Goal: Browse casually

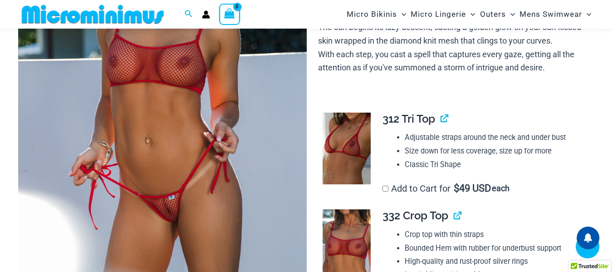
scroll to position [218, 0]
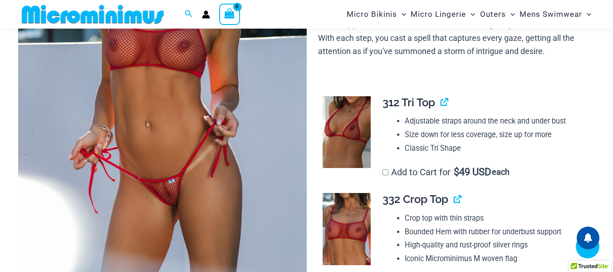
click at [161, 82] on img at bounding box center [162, 80] width 288 height 432
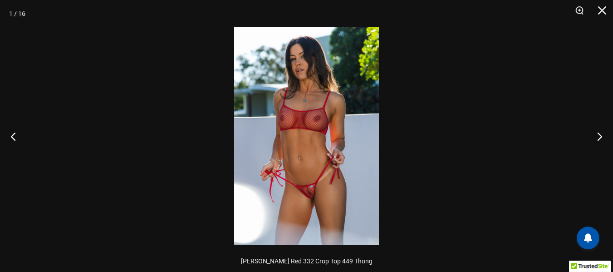
click at [304, 117] on img at bounding box center [306, 135] width 145 height 217
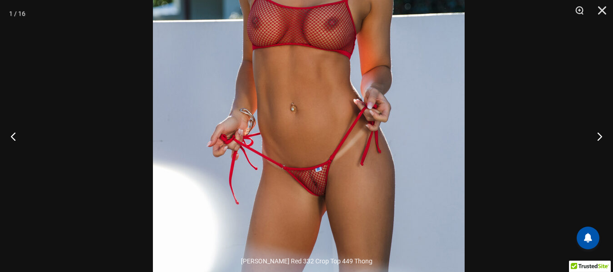
click at [380, 98] on img at bounding box center [309, 61] width 312 height 467
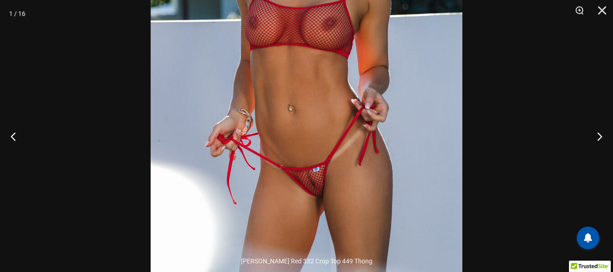
click at [360, 143] on img at bounding box center [307, 61] width 312 height 467
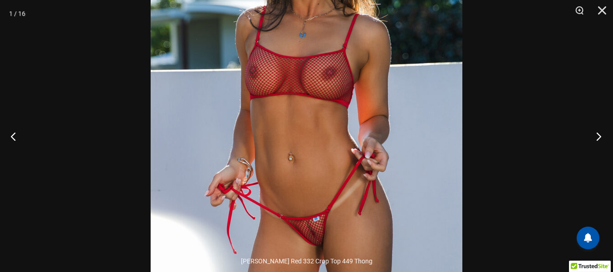
click at [599, 136] on button "Next" at bounding box center [596, 135] width 34 height 45
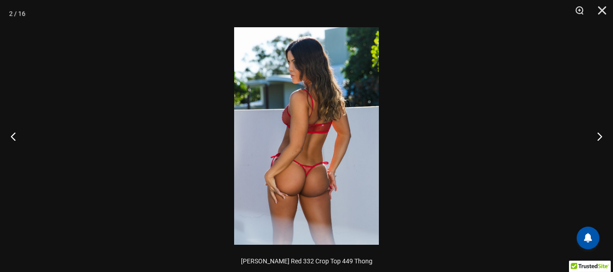
click at [318, 82] on img at bounding box center [306, 135] width 145 height 217
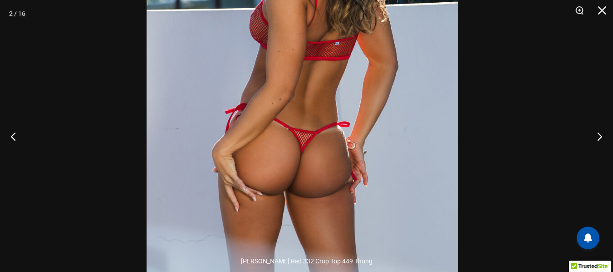
click at [316, 57] on img at bounding box center [303, 66] width 312 height 467
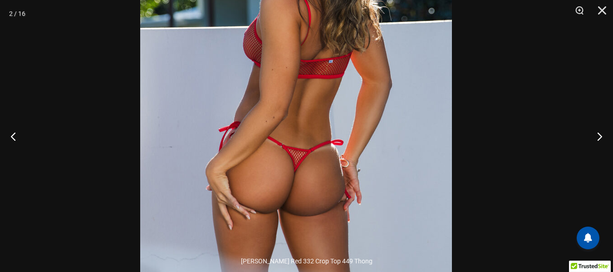
click at [358, 168] on img at bounding box center [296, 84] width 312 height 467
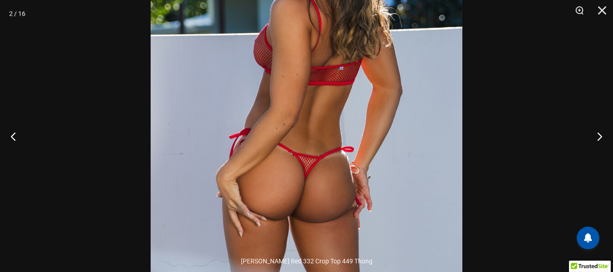
click at [364, 98] on img at bounding box center [307, 91] width 312 height 467
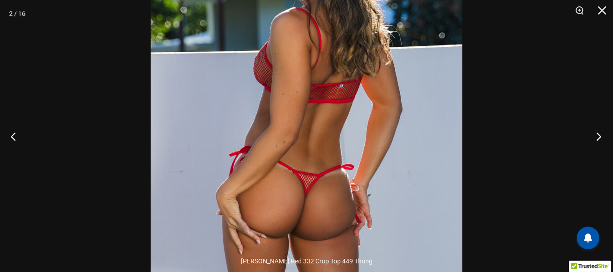
click at [600, 138] on button "Next" at bounding box center [596, 135] width 34 height 45
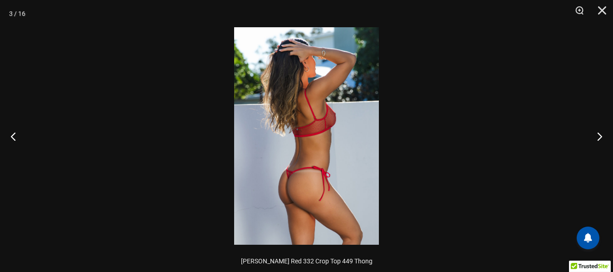
click at [319, 73] on img at bounding box center [306, 135] width 145 height 217
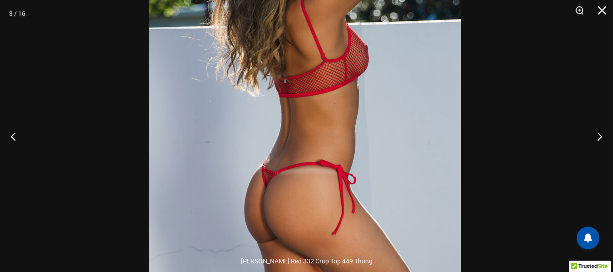
click at [320, 44] on img at bounding box center [305, 95] width 312 height 467
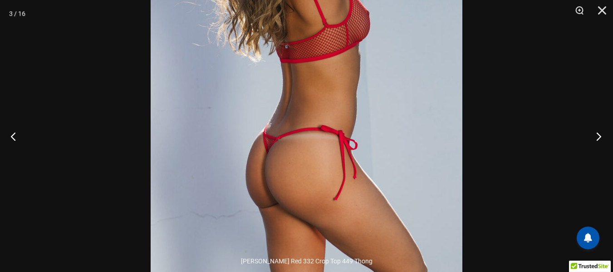
click at [599, 135] on button "Next" at bounding box center [596, 135] width 34 height 45
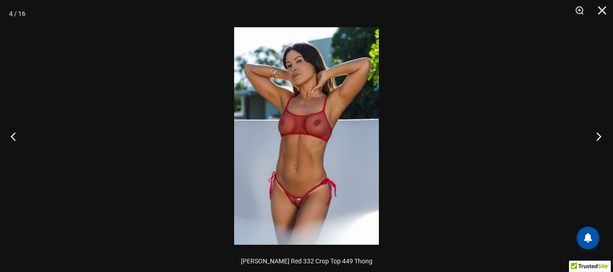
click at [594, 135] on button "Next" at bounding box center [596, 135] width 34 height 45
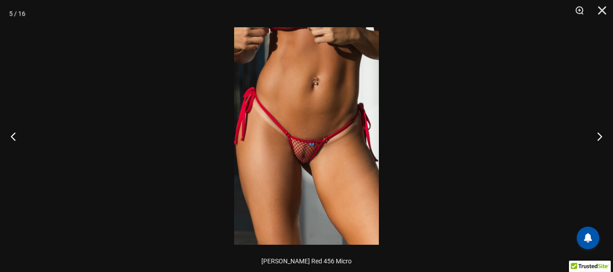
click at [329, 82] on img at bounding box center [306, 135] width 145 height 217
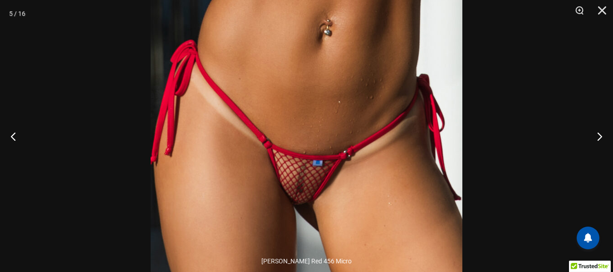
click at [379, 108] on img at bounding box center [307, 145] width 312 height 467
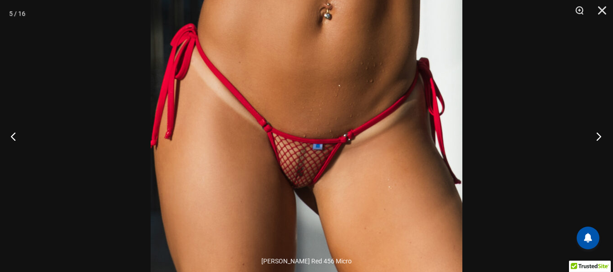
click at [598, 137] on button "Next" at bounding box center [596, 135] width 34 height 45
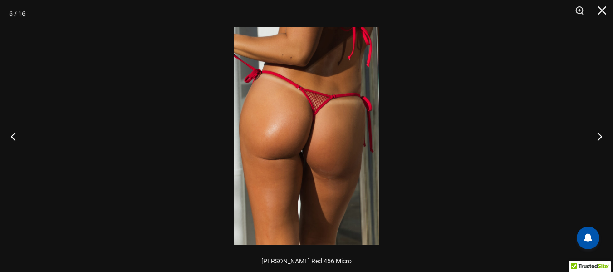
click at [307, 95] on img at bounding box center [306, 135] width 145 height 217
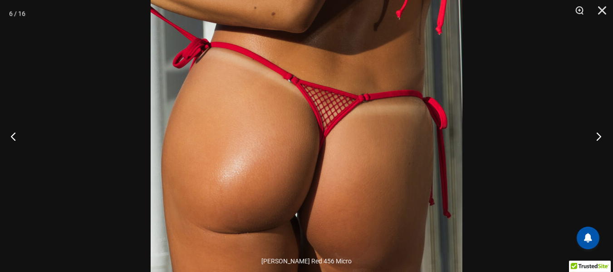
click at [599, 133] on button "Next" at bounding box center [596, 135] width 34 height 45
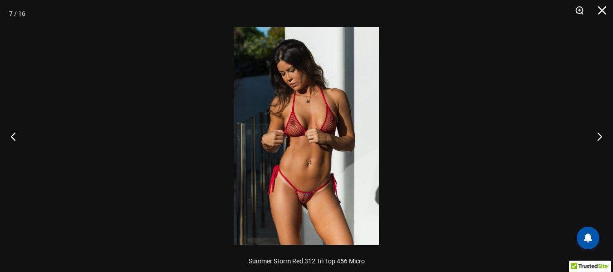
click at [317, 98] on img at bounding box center [306, 135] width 145 height 217
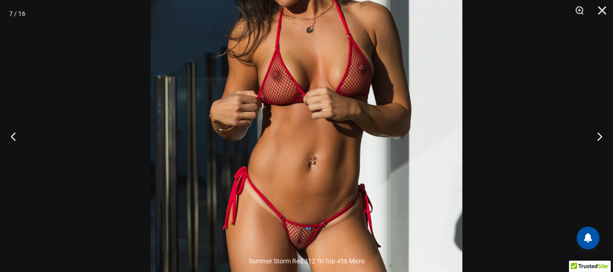
click at [358, 77] on img at bounding box center [307, 103] width 312 height 467
click at [596, 137] on button "Next" at bounding box center [596, 135] width 34 height 45
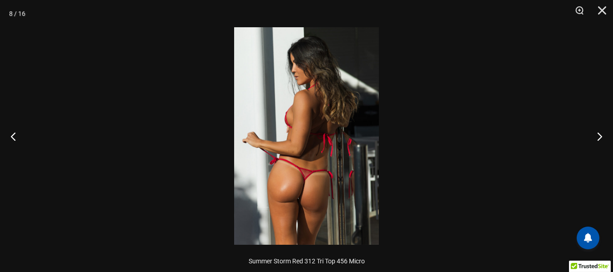
click at [312, 69] on img at bounding box center [306, 135] width 145 height 217
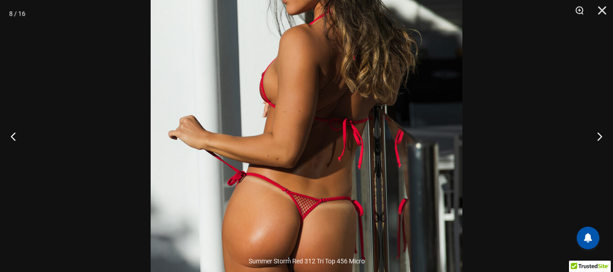
click at [362, 59] on img at bounding box center [307, 124] width 312 height 467
click at [339, 93] on img at bounding box center [307, 123] width 312 height 467
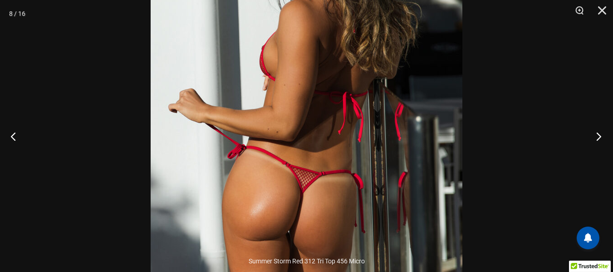
click at [591, 133] on button "Next" at bounding box center [596, 135] width 34 height 45
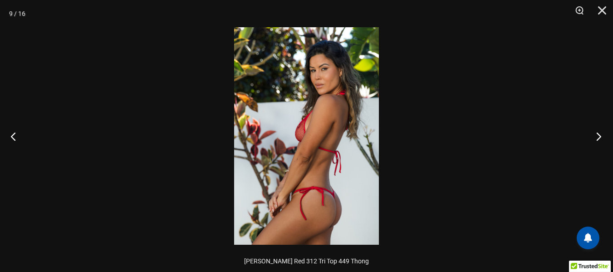
click at [591, 133] on button "Next" at bounding box center [596, 135] width 34 height 45
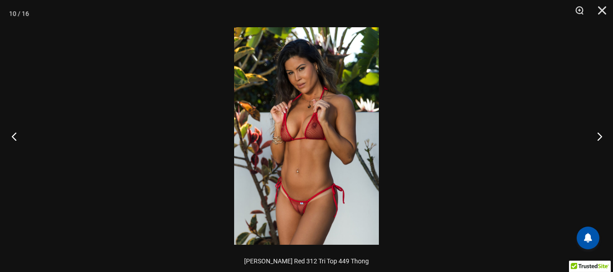
click at [8, 137] on button "Previous" at bounding box center [17, 135] width 34 height 45
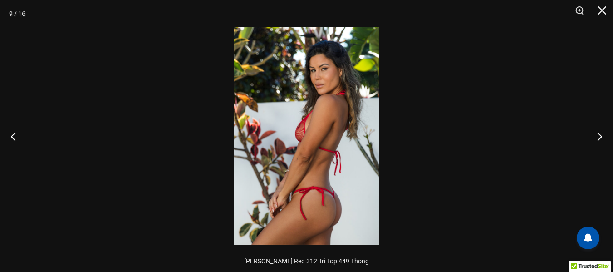
click at [318, 112] on img at bounding box center [306, 135] width 145 height 217
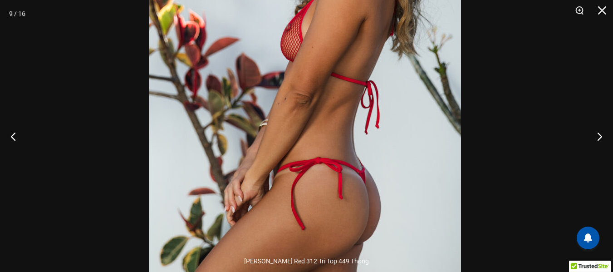
click at [380, 79] on img at bounding box center [305, 48] width 312 height 467
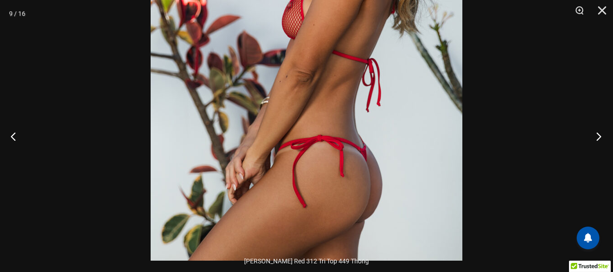
click at [596, 132] on button "Next" at bounding box center [596, 135] width 34 height 45
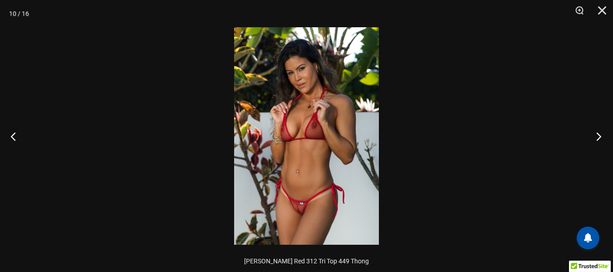
click at [598, 136] on button "Next" at bounding box center [596, 135] width 34 height 45
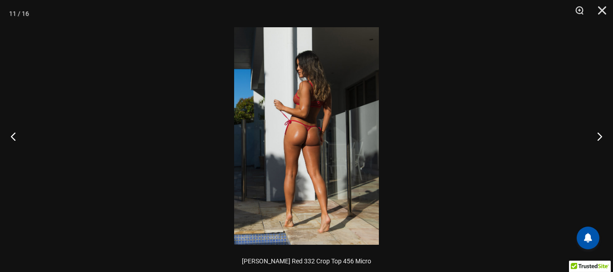
click at [297, 66] on img at bounding box center [306, 135] width 145 height 217
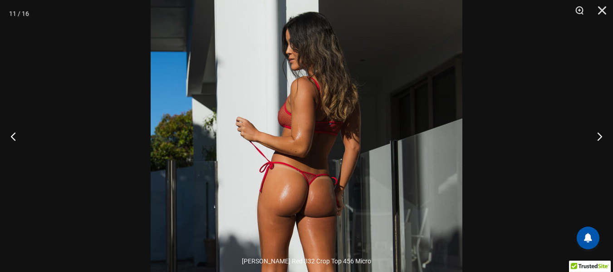
click at [359, 105] on img at bounding box center [307, 195] width 312 height 467
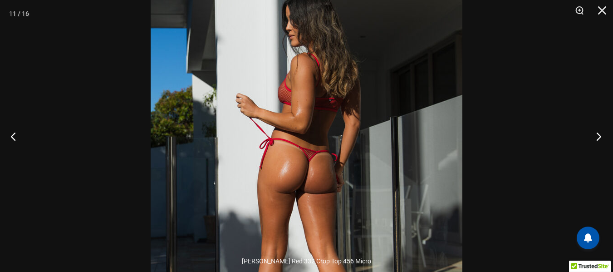
click at [599, 136] on button "Next" at bounding box center [596, 135] width 34 height 45
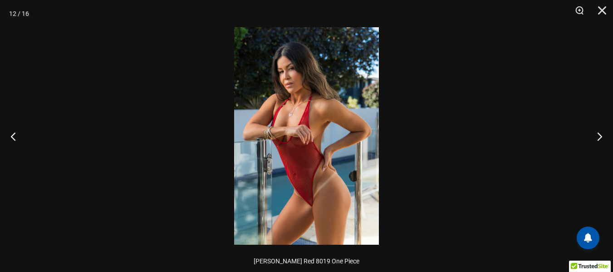
click at [308, 79] on img at bounding box center [306, 135] width 145 height 217
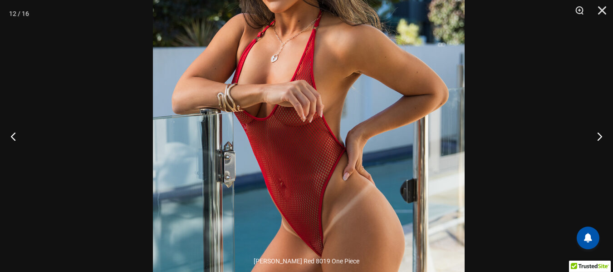
click at [423, 71] on img at bounding box center [309, 104] width 312 height 467
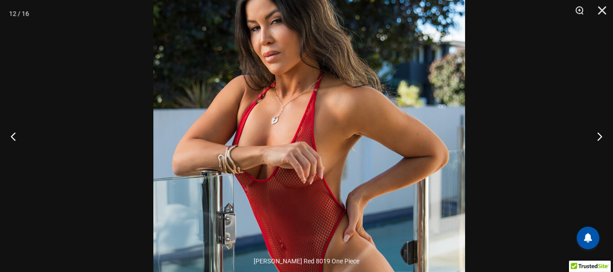
click at [439, 132] on img at bounding box center [309, 165] width 312 height 467
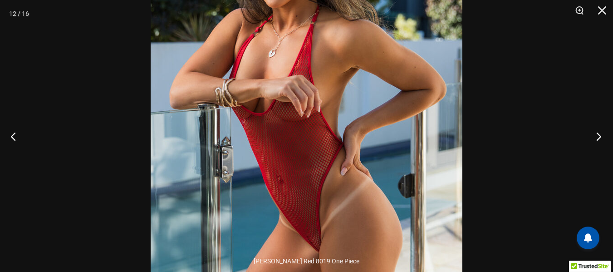
click at [598, 134] on button "Next" at bounding box center [596, 135] width 34 height 45
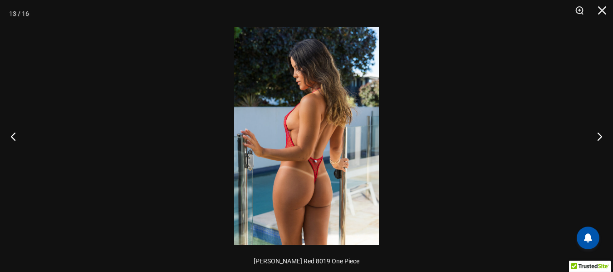
click at [326, 98] on img at bounding box center [306, 135] width 145 height 217
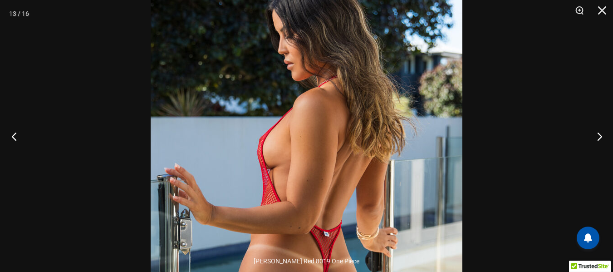
click at [11, 128] on button "Previous" at bounding box center [17, 135] width 34 height 45
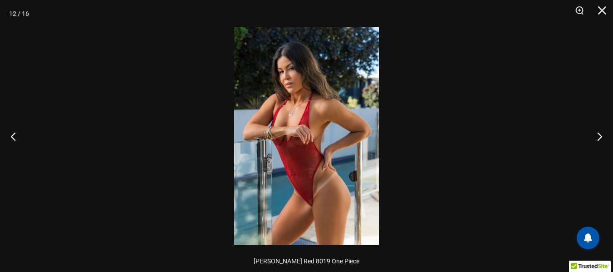
click at [303, 113] on img at bounding box center [306, 135] width 145 height 217
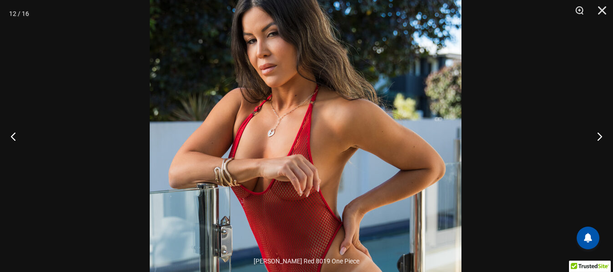
click at [406, 205] on img at bounding box center [306, 178] width 312 height 467
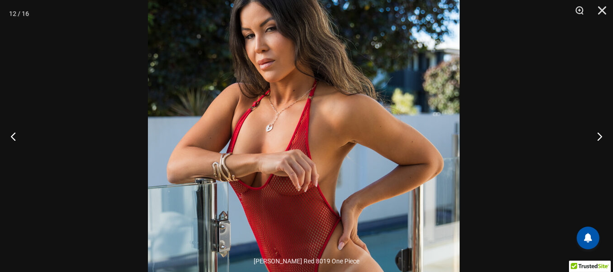
click at [378, 145] on img at bounding box center [304, 173] width 312 height 467
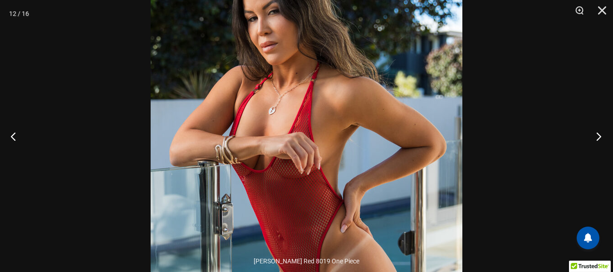
click at [596, 136] on button "Next" at bounding box center [596, 135] width 34 height 45
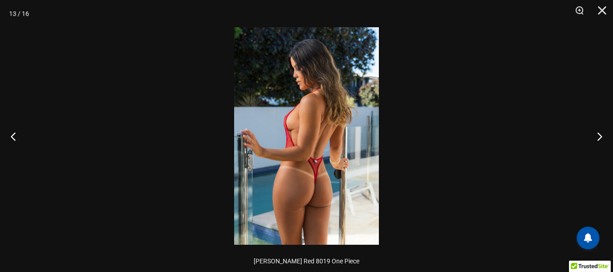
click at [313, 135] on img at bounding box center [306, 135] width 145 height 217
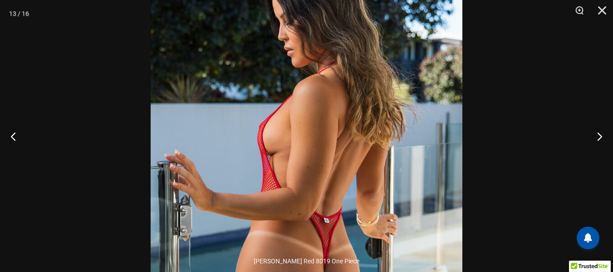
click at [335, 32] on img at bounding box center [307, 165] width 312 height 467
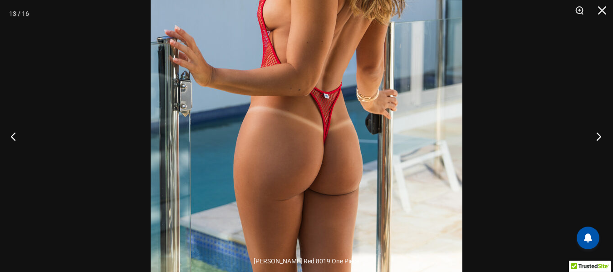
click at [599, 137] on button "Next" at bounding box center [596, 135] width 34 height 45
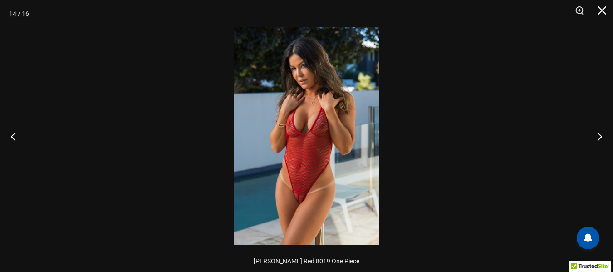
click at [304, 87] on img at bounding box center [306, 135] width 145 height 217
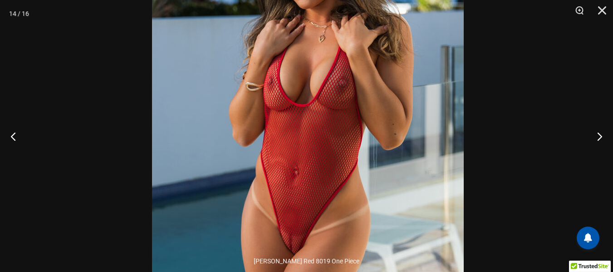
click at [392, 102] on img at bounding box center [308, 109] width 312 height 467
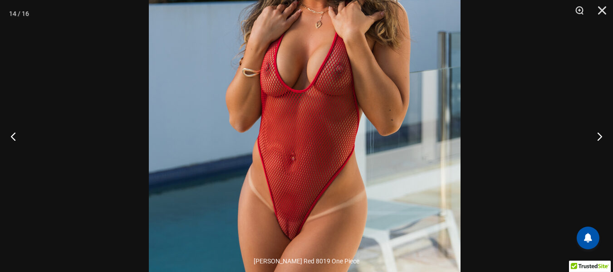
click at [380, 55] on img at bounding box center [305, 95] width 312 height 467
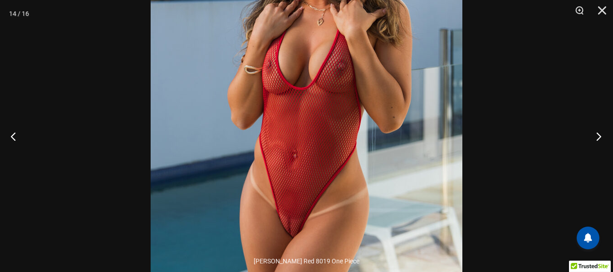
click at [601, 135] on button "Next" at bounding box center [596, 135] width 34 height 45
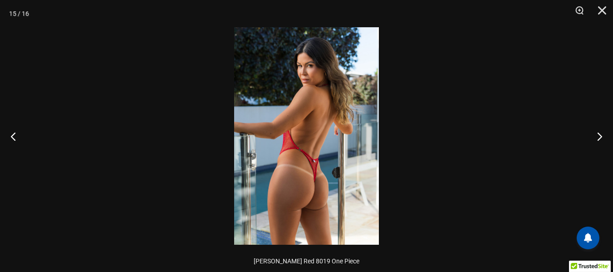
click at [312, 81] on img at bounding box center [306, 135] width 145 height 217
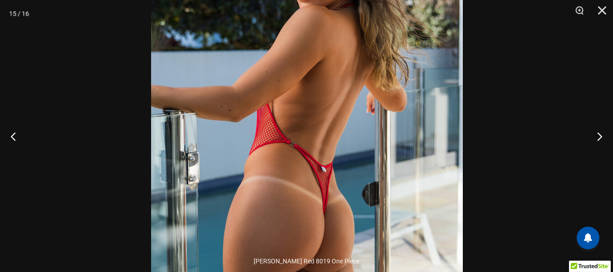
click at [347, 39] on img at bounding box center [307, 115] width 312 height 467
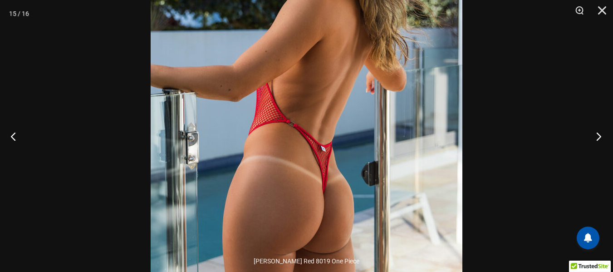
click at [599, 136] on button "Next" at bounding box center [596, 135] width 34 height 45
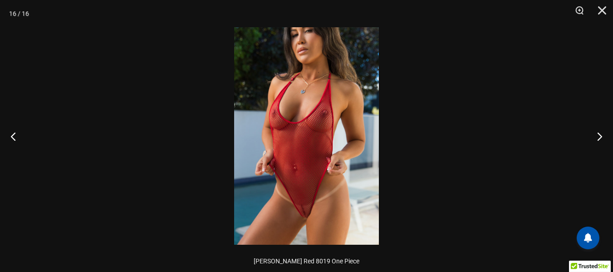
click at [313, 84] on img at bounding box center [306, 135] width 145 height 217
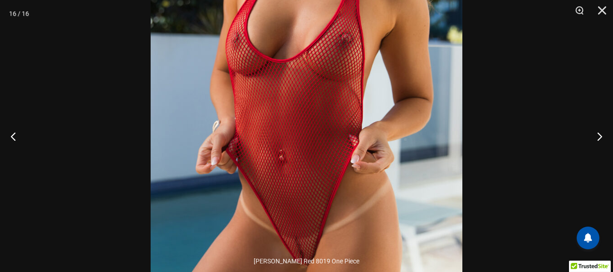
click at [402, 89] on img at bounding box center [307, 88] width 312 height 467
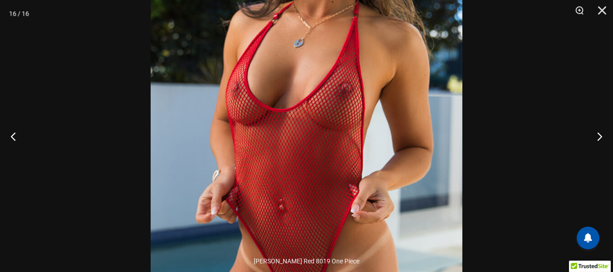
click at [393, 73] on img at bounding box center [307, 138] width 312 height 467
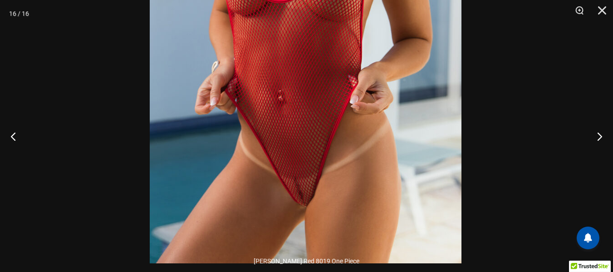
click at [382, 77] on img at bounding box center [306, 29] width 312 height 467
